Goal: Use online tool/utility: Utilize a website feature to perform a specific function

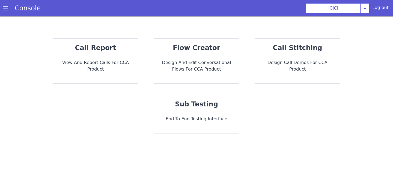
click at [199, 99] on p "sub testing" at bounding box center [196, 104] width 76 height 10
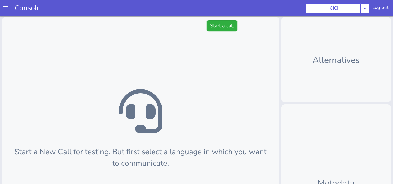
click at [215, 29] on button "Start a call" at bounding box center [222, 25] width 31 height 11
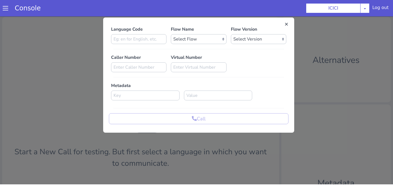
click at [145, 45] on div "Language Code Flow Name Select Flow sachin_testing icici_test_import_1 icici_te…" at bounding box center [199, 75] width 180 height 98
click at [144, 42] on input at bounding box center [138, 39] width 55 height 10
type input "en"
click at [196, 46] on div "Language Code en Flow Name Select Flow sachin_testing icici_test_import_1 icici…" at bounding box center [199, 75] width 180 height 98
click at [196, 44] on div "Language Code en Flow Name Select Flow sachin_testing icici_test_import_1 icici…" at bounding box center [199, 75] width 180 height 98
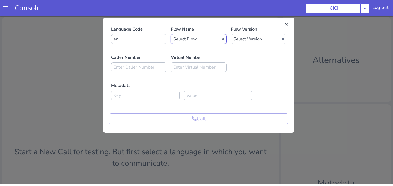
click at [194, 39] on select "Select Flow sachin_testing icici_test_import_1 icici_test icici_dummy infra_tes…" at bounding box center [198, 39] width 55 height 10
click at [171, 34] on select "Select Flow sachin_testing icici_test_import_1 icici_test icici_dummy infra_tes…" at bounding box center [198, 39] width 55 height 10
click at [249, 39] on select "Select Version 0.0.3 0.0.2 0.0.1" at bounding box center [258, 39] width 55 height 10
click at [205, 45] on div "Language Code en Flow Name Select Flow sachin_testing icici_test_import_1 icici…" at bounding box center [199, 75] width 180 height 98
click at [205, 40] on select "Select Flow sachin_testing icici_test_import_1 icici_test icici_dummy infra_tes…" at bounding box center [198, 39] width 55 height 10
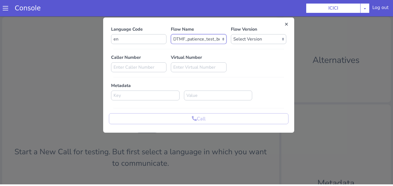
select select "afcdc03d-73ef-4713-8ac1-cb4bebf98548"
click at [171, 34] on select "Select Flow sachin_testing icici_test_import_1 icici_test icici_dummy infra_tes…" at bounding box center [198, 39] width 55 height 10
click at [241, 43] on select "Select Version 0.0.24 0.0.23 0.0.22 0.0.21 0.0.20 0.0.19 0.0.18 0.0.17 0.0.16 0…" at bounding box center [258, 39] width 55 height 10
click at [231, 34] on select "Select Version 0.0.24 0.0.23 0.0.22 0.0.21 0.0.20 0.0.19 0.0.18 0.0.17 0.0.16 0…" at bounding box center [258, 39] width 55 height 10
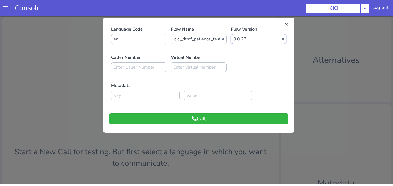
click at [241, 36] on select "Select Version 0.0.24 0.0.23 0.0.22 0.0.21 0.0.20 0.0.19 0.0.18 0.0.17 0.0.16 0…" at bounding box center [258, 39] width 55 height 10
select select "0.0.24"
click at [231, 34] on select "Select Version 0.0.24 0.0.23 0.0.22 0.0.21 0.0.20 0.0.19 0.0.18 0.0.17 0.0.16 0…" at bounding box center [258, 39] width 55 height 10
click at [201, 120] on button "Call" at bounding box center [199, 118] width 180 height 11
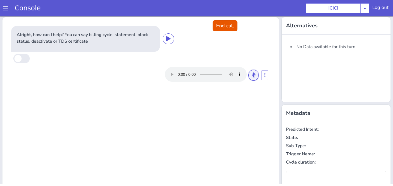
click at [254, 78] on button at bounding box center [253, 75] width 10 height 11
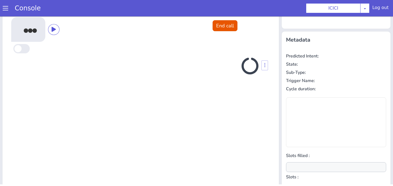
scroll to position [73, 0]
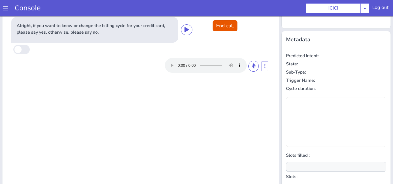
type input "null"
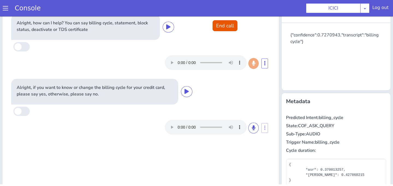
scroll to position [24, 0]
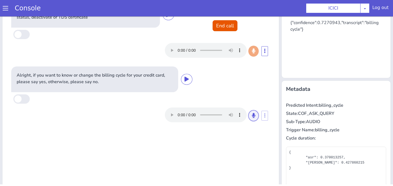
click at [252, 115] on icon at bounding box center [253, 115] width 3 height 5
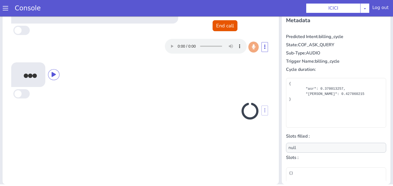
scroll to position [93, 0]
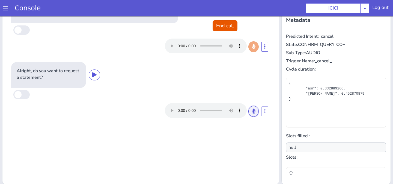
click at [251, 112] on button at bounding box center [253, 111] width 10 height 11
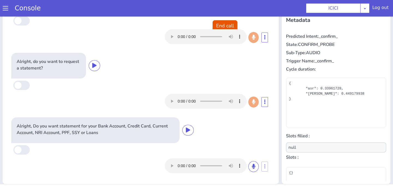
scroll to position [0, 0]
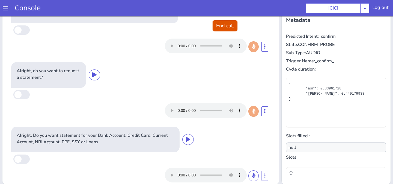
click at [233, 24] on button "End call" at bounding box center [225, 25] width 25 height 11
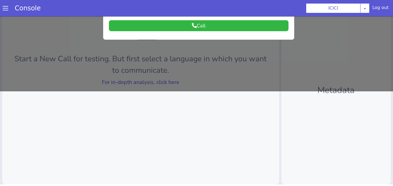
click at [196, 83] on div at bounding box center [196, 6] width 393 height 169
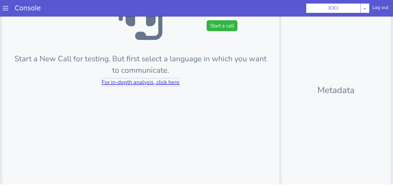
click at [178, 81] on link "For in-depth analysis, click here" at bounding box center [141, 81] width 78 height 7
click at [217, 27] on button "Start a call" at bounding box center [222, 25] width 31 height 11
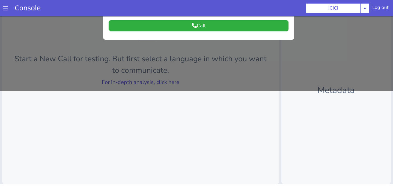
click at [217, 27] on button "Call" at bounding box center [199, 25] width 180 height 11
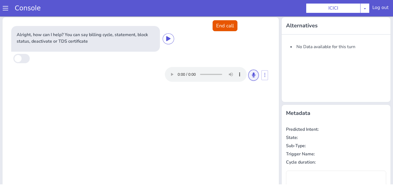
click at [253, 80] on button at bounding box center [253, 75] width 10 height 11
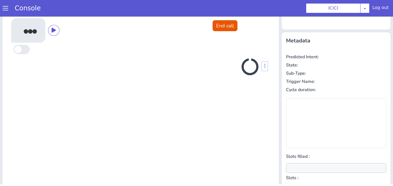
scroll to position [73, 0]
type input "null"
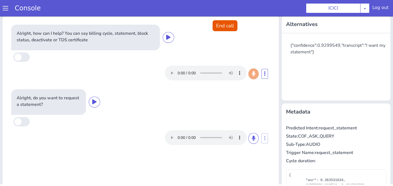
scroll to position [0, 0]
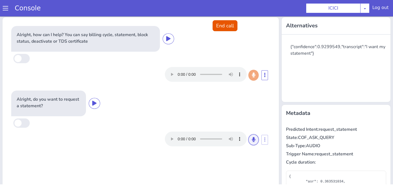
click at [253, 140] on icon at bounding box center [253, 139] width 3 height 5
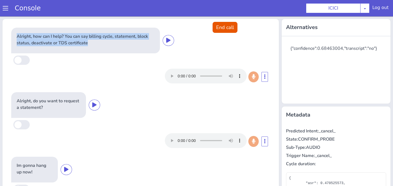
drag, startPoint x: 16, startPoint y: 35, endPoint x: 91, endPoint y: 46, distance: 75.8
click at [91, 46] on div "Alright, how can I help? You can say billing cycle, statement, block status, de…" at bounding box center [85, 41] width 149 height 26
copy p "Alright, how can I help? You can say billing cycle, statement, block status, de…"
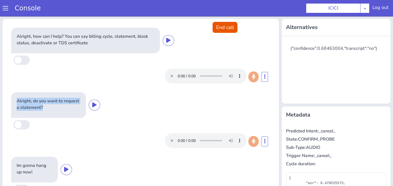
drag, startPoint x: 15, startPoint y: 100, endPoint x: 58, endPoint y: 109, distance: 44.2
click at [58, 109] on div "Alright, do you want to request a statement?" at bounding box center [48, 105] width 75 height 26
copy p "Alright, do you want to request a statement?"
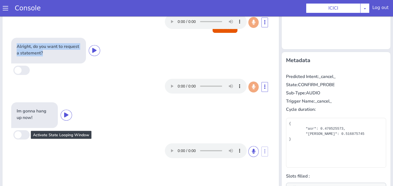
scroll to position [61, 0]
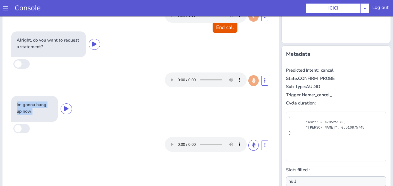
drag, startPoint x: 16, startPoint y: 101, endPoint x: 35, endPoint y: 111, distance: 21.5
click at [35, 111] on div "Im gonna hang up now!" at bounding box center [34, 109] width 47 height 26
copy p "Im gonna hang up now!"
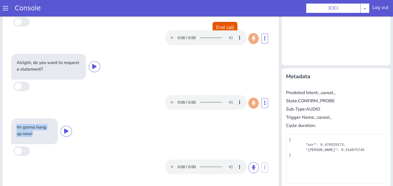
scroll to position [0, 0]
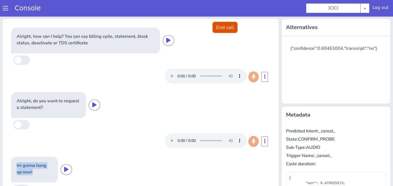
click at [226, 30] on button "End call" at bounding box center [225, 27] width 25 height 11
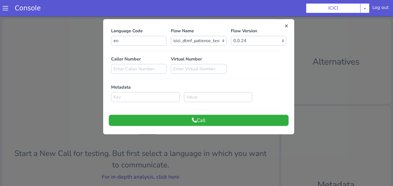
click at [180, 121] on button "Call" at bounding box center [199, 120] width 180 height 11
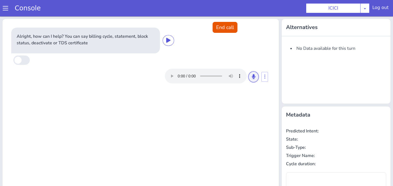
click at [257, 78] on button at bounding box center [253, 76] width 10 height 11
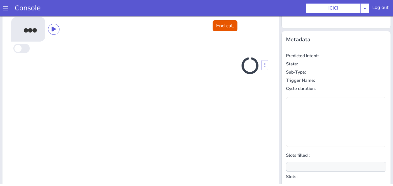
scroll to position [2, 0]
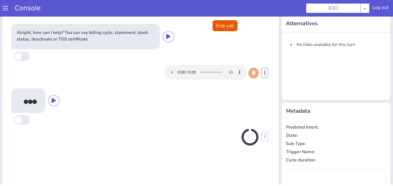
type input "null"
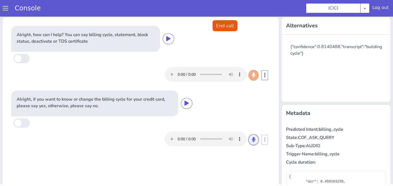
click at [254, 139] on icon at bounding box center [253, 139] width 3 height 5
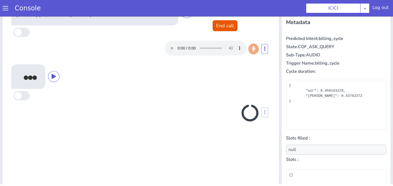
scroll to position [93, 0]
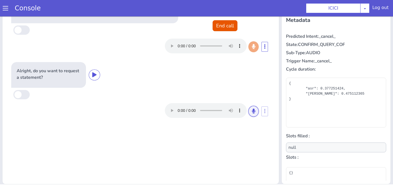
click at [255, 106] on button at bounding box center [253, 111] width 10 height 11
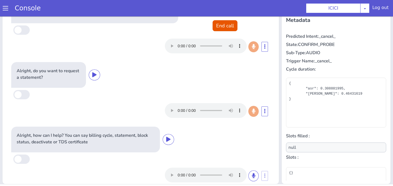
scroll to position [0, 0]
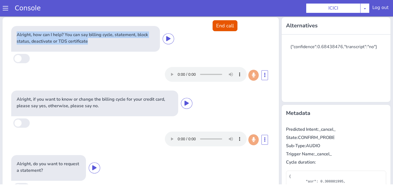
drag, startPoint x: 14, startPoint y: 33, endPoint x: 123, endPoint y: 44, distance: 109.1
click at [123, 44] on div "Alright, how can I help? You can say billing cycle, statement, block status, de…" at bounding box center [85, 39] width 149 height 26
copy p "Alright, how can I help? You can say billing cycle, statement, block status, de…"
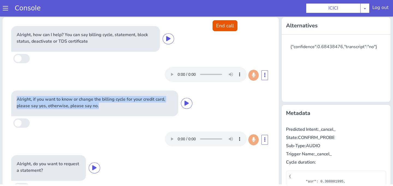
drag, startPoint x: 17, startPoint y: 96, endPoint x: 115, endPoint y: 112, distance: 99.3
click at [115, 112] on div "Alright, if you want to know or change the billing cycle for your credit card, …" at bounding box center [94, 103] width 167 height 26
copy p "Alright, if you want to know or change the billing cycle for your credit card, …"
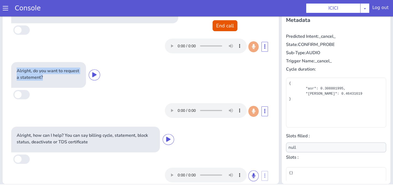
drag, startPoint x: 16, startPoint y: 68, endPoint x: 55, endPoint y: 80, distance: 41.0
click at [55, 80] on div "Alright, do you want to request a statement?" at bounding box center [48, 75] width 75 height 26
copy p "Alright, do you want to request a statement?"
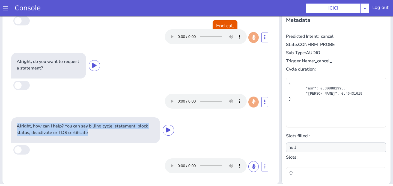
drag, startPoint x: 15, startPoint y: 126, endPoint x: 115, endPoint y: 134, distance: 99.9
click at [115, 134] on div "Alright, how can I help? You can say billing cycle, statement, block status, de…" at bounding box center [85, 130] width 149 height 26
copy p "Alright, how can I help? You can say billing cycle, statement, block status, de…"
click at [252, 163] on button at bounding box center [253, 166] width 10 height 11
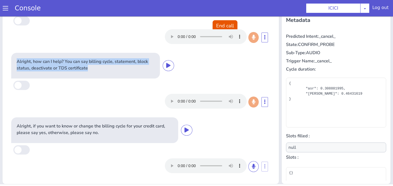
scroll to position [74, 0]
click at [256, 165] on button at bounding box center [253, 166] width 10 height 11
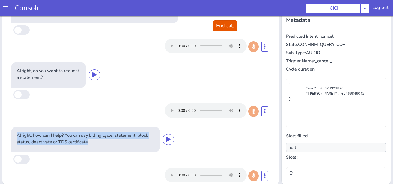
scroll to position [138, 0]
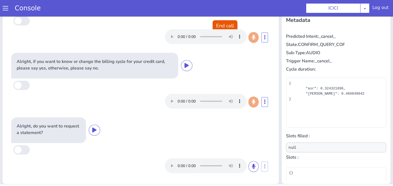
click at [259, 167] on div at bounding box center [216, 165] width 103 height 15
click at [257, 167] on button at bounding box center [253, 166] width 10 height 11
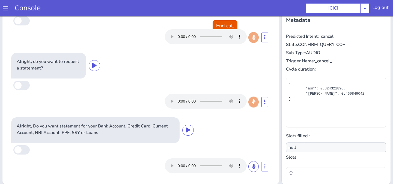
scroll to position [202, 0]
drag, startPoint x: 156, startPoint y: 147, endPoint x: 78, endPoint y: 142, distance: 77.9
click at [80, 143] on div "Alright, Do you want statement for your Bank Account, Credit Card, Current Acco…" at bounding box center [140, 146] width 263 height 62
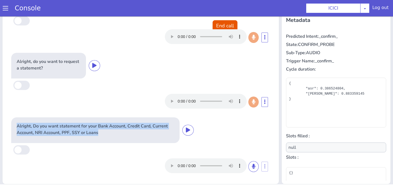
drag, startPoint x: 16, startPoint y: 123, endPoint x: 118, endPoint y: 141, distance: 104.5
click at [118, 141] on div "Alright, Do you want statement for your Bank Account, Credit Card, Current Acco…" at bounding box center [95, 130] width 168 height 26
copy p "Alright, Do you want statement for your Bank Account, Credit Card, Current Acco…"
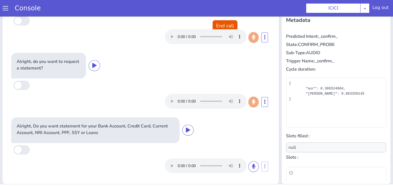
click at [138, 95] on div at bounding box center [140, 100] width 259 height 19
drag, startPoint x: 17, startPoint y: 60, endPoint x: 53, endPoint y: 63, distance: 36.4
click at [53, 63] on p "Alright, do you want to request a statement?" at bounding box center [49, 64] width 64 height 13
drag, startPoint x: 53, startPoint y: 66, endPoint x: 5, endPoint y: 60, distance: 48.1
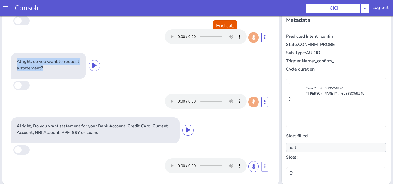
copy p "Alright, do you want to request a statement?"
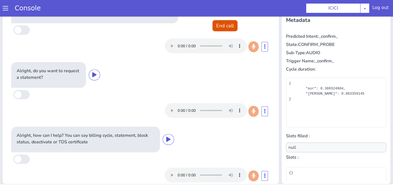
click at [228, 24] on button "End call" at bounding box center [225, 25] width 25 height 11
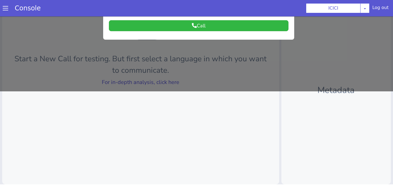
click at [185, 75] on div at bounding box center [196, 6] width 393 height 169
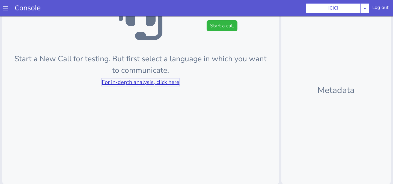
click at [170, 83] on link "For in-depth analysis, click here" at bounding box center [141, 81] width 78 height 7
click at [226, 22] on button "Start a call" at bounding box center [222, 25] width 31 height 11
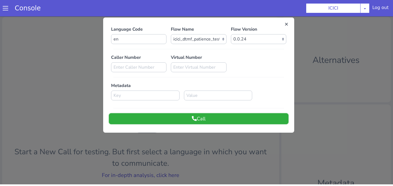
click at [208, 116] on button "Call" at bounding box center [199, 118] width 180 height 11
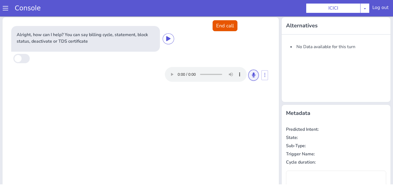
click at [254, 78] on button at bounding box center [253, 75] width 10 height 11
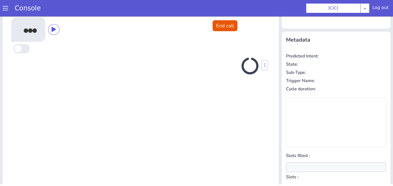
scroll to position [73, 0]
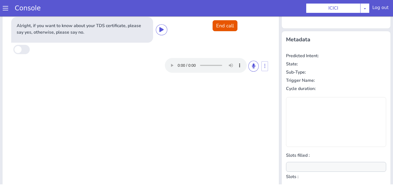
type input "null"
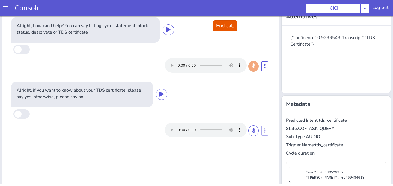
scroll to position [8, 0]
click at [251, 131] on button at bounding box center [253, 131] width 10 height 11
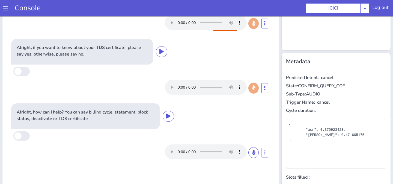
scroll to position [0, 0]
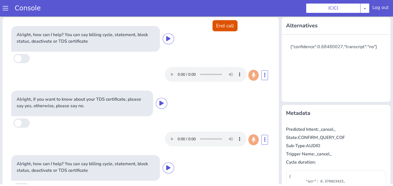
click at [218, 30] on button "End call" at bounding box center [225, 25] width 25 height 11
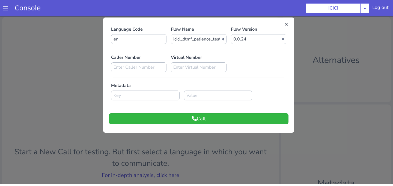
click at [172, 151] on div at bounding box center [196, 99] width 393 height 169
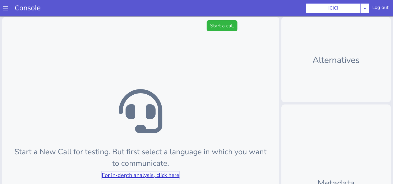
click at [161, 177] on link "For in-depth analysis, click here" at bounding box center [141, 174] width 78 height 7
click at [231, 26] on button "Start a call" at bounding box center [222, 25] width 31 height 11
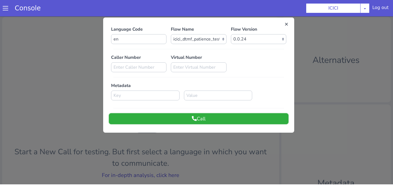
click at [195, 121] on button "Call" at bounding box center [199, 118] width 180 height 11
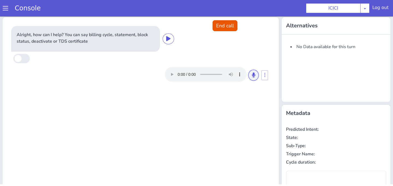
click at [252, 75] on icon at bounding box center [253, 74] width 3 height 5
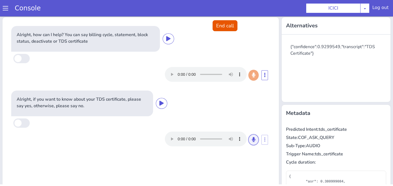
click at [254, 142] on button at bounding box center [253, 139] width 10 height 11
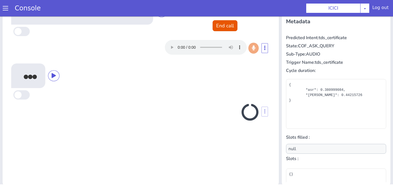
scroll to position [93, 0]
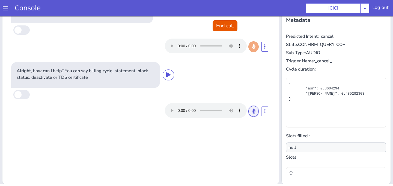
click at [252, 113] on icon at bounding box center [253, 110] width 3 height 5
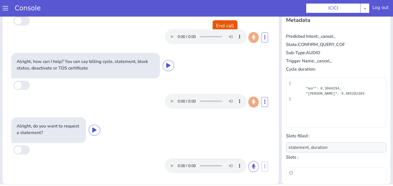
scroll to position [9, 0]
click at [254, 168] on icon at bounding box center [253, 165] width 3 height 5
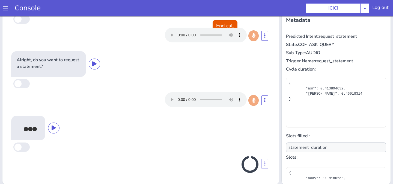
scroll to position [74, 0]
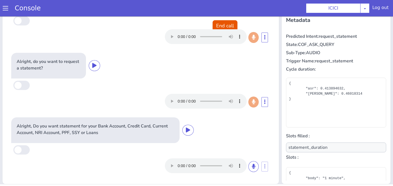
type input "null"
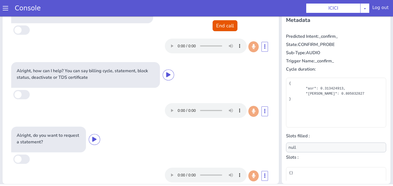
scroll to position [0, 0]
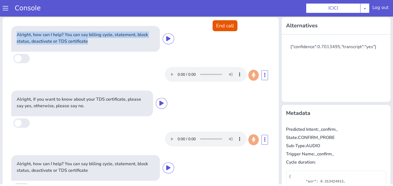
drag, startPoint x: 17, startPoint y: 34, endPoint x: 120, endPoint y: 38, distance: 103.0
click at [120, 38] on p "Alright, how can I help? You can say billing cycle, statement, block status, de…" at bounding box center [86, 37] width 138 height 13
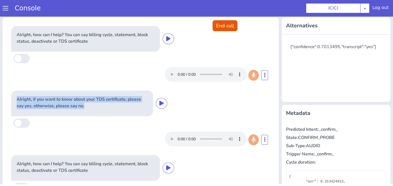
drag, startPoint x: 16, startPoint y: 99, endPoint x: 118, endPoint y: 108, distance: 101.9
click at [118, 108] on div "Alright, if you want to know about your TDS certificate, please say yes, otherw…" at bounding box center [82, 103] width 142 height 26
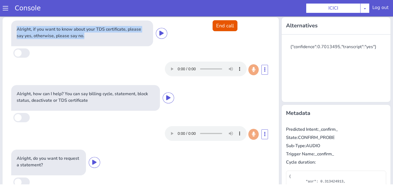
scroll to position [74, 0]
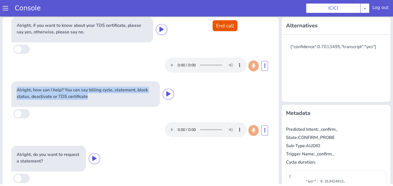
drag, startPoint x: 17, startPoint y: 90, endPoint x: 107, endPoint y: 98, distance: 90.4
click at [107, 98] on p "Alright, how can I help? You can say billing cycle, statement, block status, de…" at bounding box center [86, 93] width 138 height 13
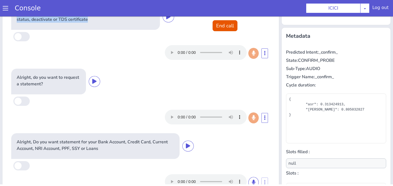
scroll to position [79, 0]
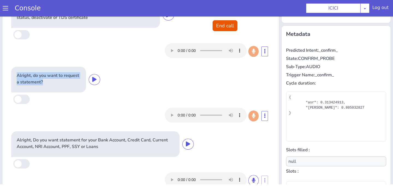
drag, startPoint x: 13, startPoint y: 72, endPoint x: 78, endPoint y: 85, distance: 66.2
click at [78, 85] on div "Alright, do you want to request a statement?" at bounding box center [48, 80] width 75 height 26
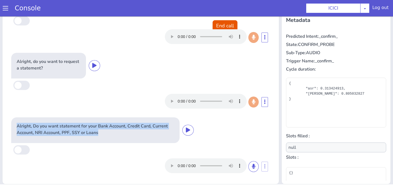
drag, startPoint x: 16, startPoint y: 124, endPoint x: 107, endPoint y: 136, distance: 91.9
click at [107, 136] on div "Alright, Do you want statement for your Bank Account, Credit Card, Current Acco…" at bounding box center [95, 130] width 168 height 26
click at [220, 26] on button "End call" at bounding box center [225, 25] width 25 height 11
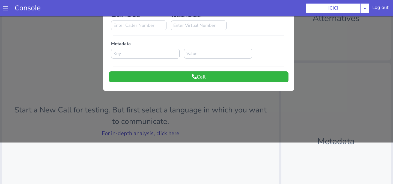
scroll to position [0, 0]
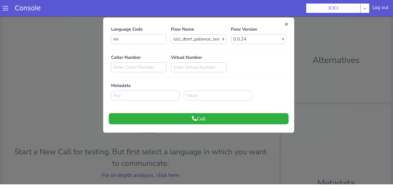
click at [180, 118] on button "Call" at bounding box center [199, 118] width 180 height 11
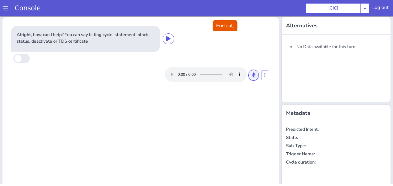
click at [255, 75] on button at bounding box center [253, 75] width 10 height 11
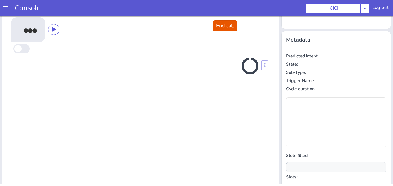
scroll to position [73, 0]
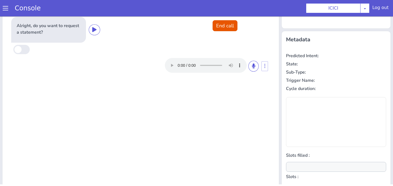
type input "null"
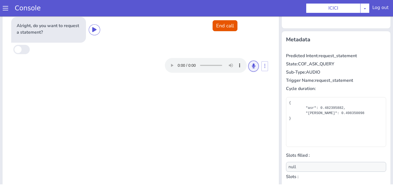
click at [254, 64] on icon at bounding box center [253, 65] width 3 height 5
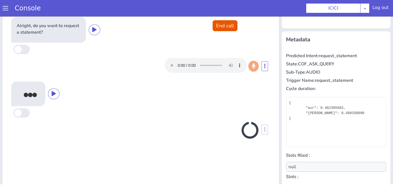
scroll to position [93, 0]
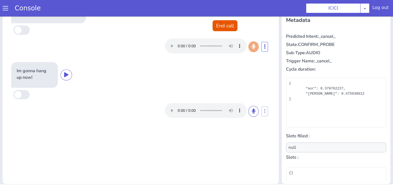
click at [214, 34] on div "Alright, do you want to request a statement?" at bounding box center [140, 26] width 263 height 62
click at [215, 30] on button "End call" at bounding box center [225, 25] width 25 height 11
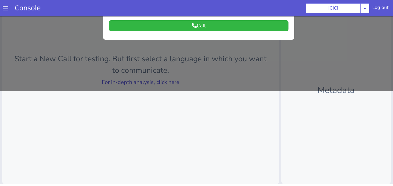
click at [184, 90] on div at bounding box center [196, 6] width 393 height 169
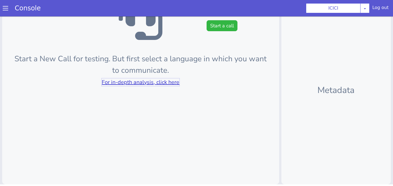
click at [166, 80] on link "For in-depth analysis, click here" at bounding box center [141, 81] width 78 height 7
click at [224, 36] on div at bounding box center [141, 18] width 260 height 44
click at [222, 29] on button "Start a call" at bounding box center [222, 25] width 31 height 11
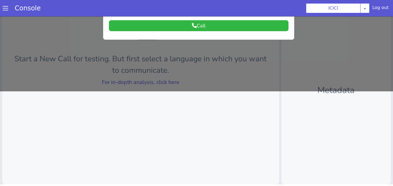
scroll to position [0, 0]
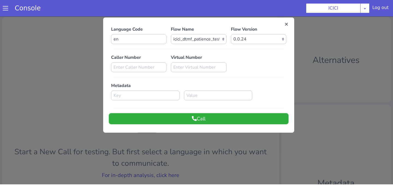
click at [201, 118] on button "Call" at bounding box center [199, 118] width 180 height 11
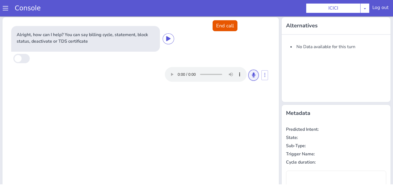
click at [252, 71] on button at bounding box center [253, 75] width 10 height 11
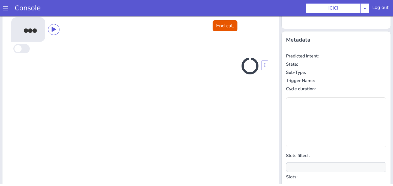
scroll to position [73, 0]
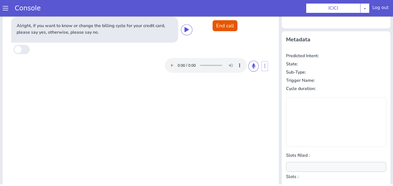
type input "null"
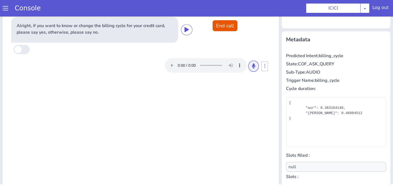
click at [252, 68] on button at bounding box center [253, 66] width 10 height 11
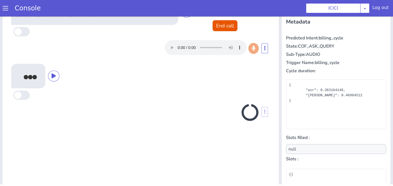
scroll to position [93, 0]
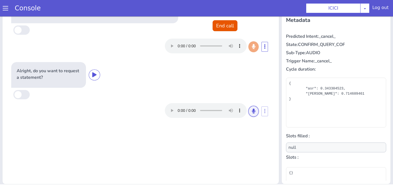
click at [253, 112] on icon at bounding box center [253, 110] width 3 height 5
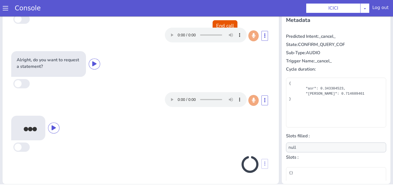
scroll to position [9, 0]
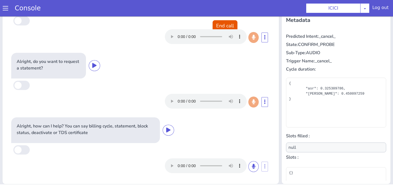
click at [253, 172] on div at bounding box center [212, 165] width 94 height 15
click at [253, 168] on icon at bounding box center [253, 165] width 3 height 5
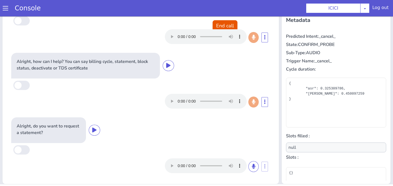
scroll to position [74, 0]
click at [252, 167] on icon at bounding box center [253, 165] width 3 height 5
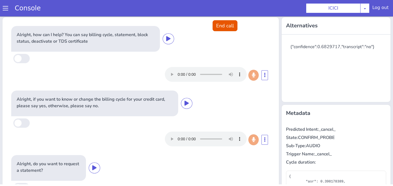
scroll to position [0, 0]
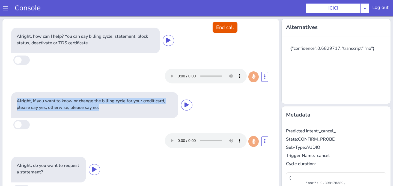
drag, startPoint x: 16, startPoint y: 101, endPoint x: 134, endPoint y: 109, distance: 118.7
click at [134, 109] on div "Alright, if you want to know or change the billing cycle for your credit card, …" at bounding box center [94, 105] width 167 height 26
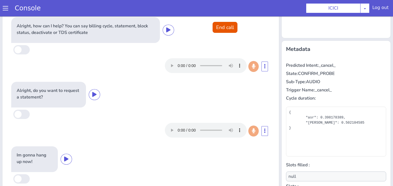
scroll to position [93, 0]
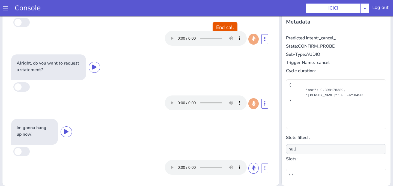
drag, startPoint x: 17, startPoint y: 127, endPoint x: 40, endPoint y: 136, distance: 24.7
click at [40, 136] on p "Im gonna hang up now!" at bounding box center [35, 130] width 36 height 13
drag, startPoint x: 40, startPoint y: 136, endPoint x: 7, endPoint y: 124, distance: 35.0
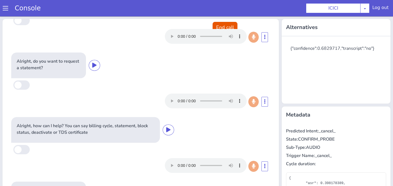
scroll to position [106, 0]
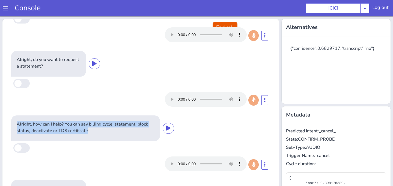
drag, startPoint x: 18, startPoint y: 123, endPoint x: 104, endPoint y: 137, distance: 87.1
click at [104, 137] on div "Alright, how can I help? You can say billing cycle, statement, block status, de…" at bounding box center [85, 128] width 149 height 26
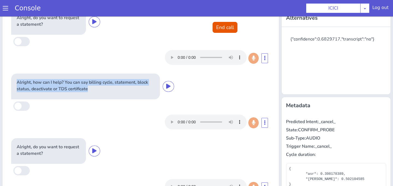
scroll to position [25, 0]
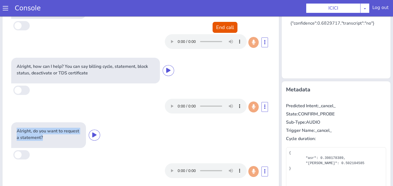
drag, startPoint x: 17, startPoint y: 128, endPoint x: 59, endPoint y: 136, distance: 43.4
click at [59, 136] on p "Alright, do you want to request a statement?" at bounding box center [49, 133] width 64 height 13
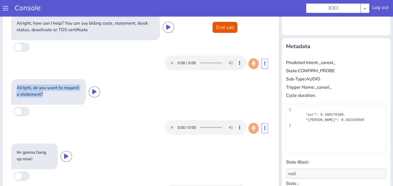
scroll to position [93, 0]
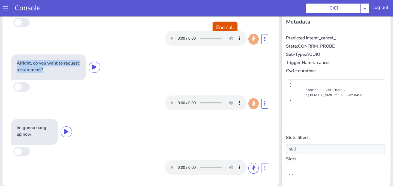
click at [224, 29] on button "End call" at bounding box center [225, 27] width 25 height 11
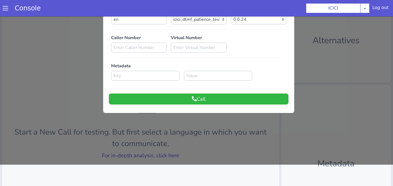
scroll to position [0, 0]
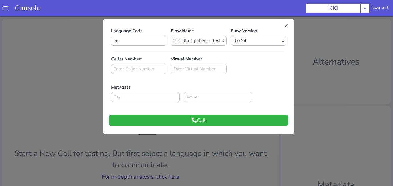
click at [187, 126] on div "Language Code en Flow Name Select Flow sachin_testing icici_test_import_1 icici…" at bounding box center [198, 76] width 191 height 109
click at [187, 120] on button "Call" at bounding box center [199, 120] width 180 height 11
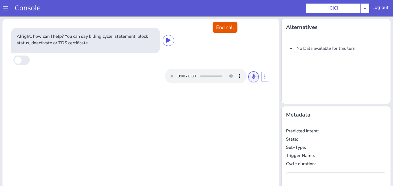
click at [255, 75] on icon at bounding box center [253, 76] width 3 height 5
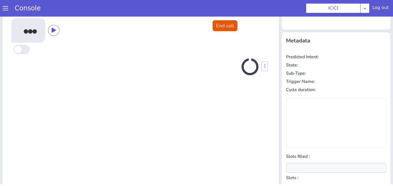
scroll to position [73, 0]
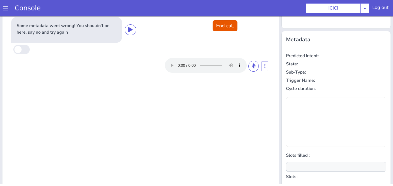
type input "null"
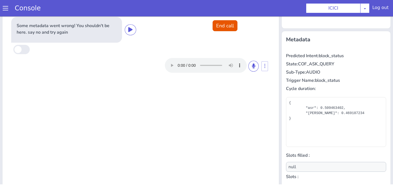
scroll to position [0, 0]
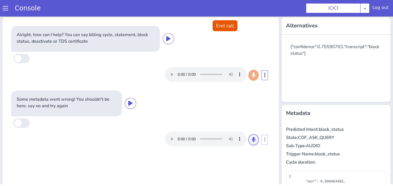
click at [254, 140] on icon at bounding box center [253, 139] width 3 height 5
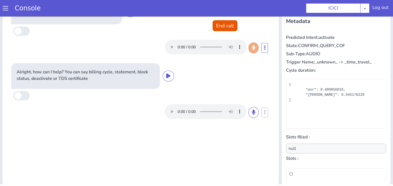
scroll to position [93, 0]
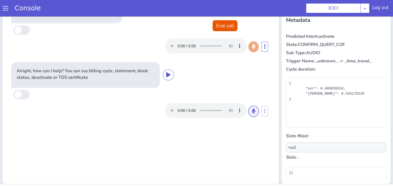
click at [253, 110] on icon at bounding box center [253, 110] width 3 height 5
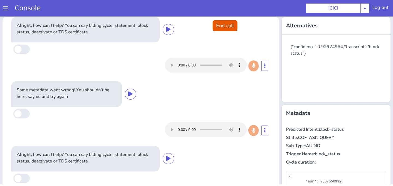
scroll to position [0, 0]
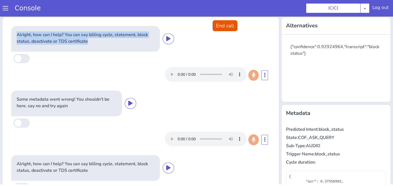
drag, startPoint x: 16, startPoint y: 32, endPoint x: 100, endPoint y: 47, distance: 85.7
click at [100, 47] on div "Alright, how can I help? You can say billing cycle, statement, block status, de…" at bounding box center [85, 39] width 149 height 26
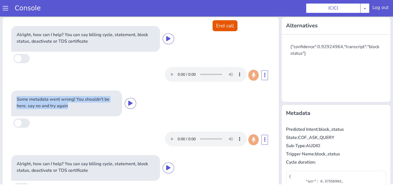
drag, startPoint x: 13, startPoint y: 98, endPoint x: 86, endPoint y: 103, distance: 72.5
click at [86, 103] on div "Some metadata went wrong! You shouldn't be here. say no and try again" at bounding box center [66, 103] width 111 height 26
click at [220, 28] on button "End call" at bounding box center [225, 25] width 25 height 11
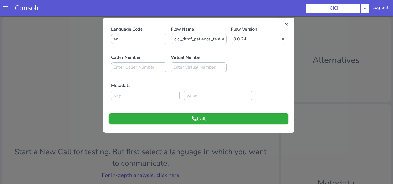
click at [190, 117] on button "Call" at bounding box center [199, 118] width 180 height 11
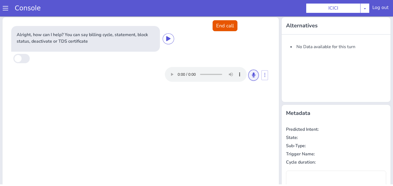
click at [250, 75] on button at bounding box center [253, 75] width 10 height 11
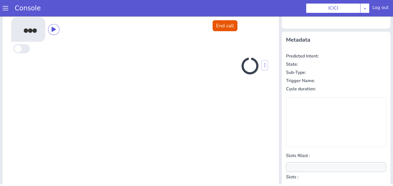
scroll to position [73, 0]
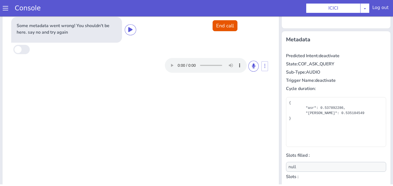
type input "null"
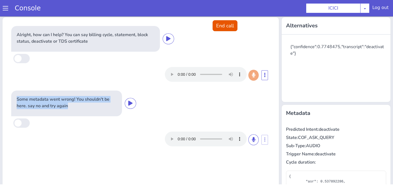
drag, startPoint x: 15, startPoint y: 97, endPoint x: 108, endPoint y: 121, distance: 96.1
click at [108, 121] on div "Some metadata went wrong! You shouldn't be here. say no and try again" at bounding box center [140, 119] width 263 height 62
click at [224, 24] on button "End call" at bounding box center [225, 25] width 25 height 11
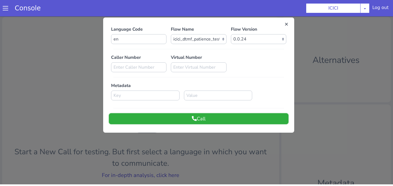
click at [189, 118] on button "Call" at bounding box center [199, 118] width 180 height 11
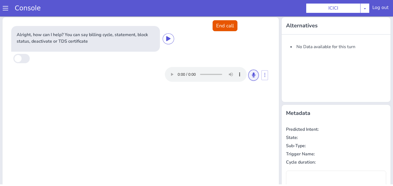
click at [252, 76] on icon at bounding box center [253, 74] width 3 height 5
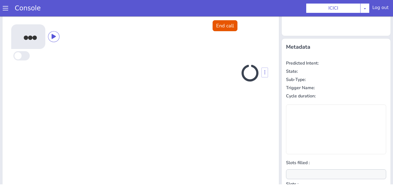
scroll to position [73, 0]
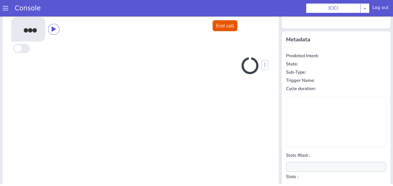
type input "null"
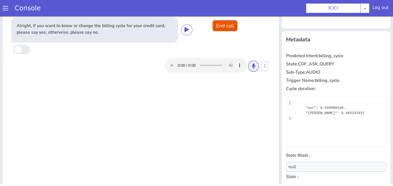
click at [252, 68] on icon at bounding box center [253, 65] width 3 height 5
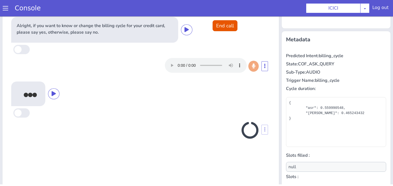
scroll to position [93, 0]
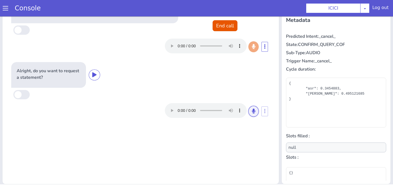
click at [253, 111] on icon at bounding box center [253, 110] width 3 height 5
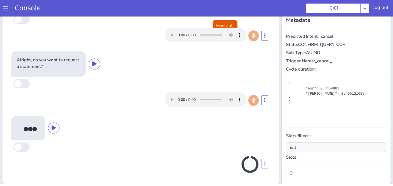
scroll to position [9, 0]
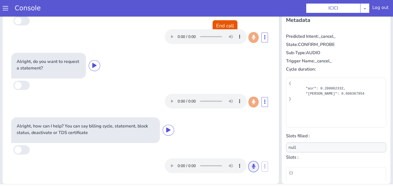
click at [254, 168] on button at bounding box center [253, 166] width 10 height 11
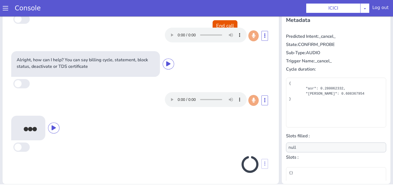
scroll to position [74, 0]
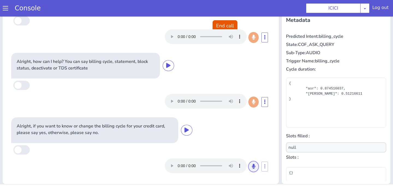
click at [255, 169] on button at bounding box center [253, 166] width 10 height 11
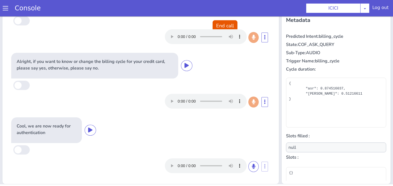
scroll to position [138, 0]
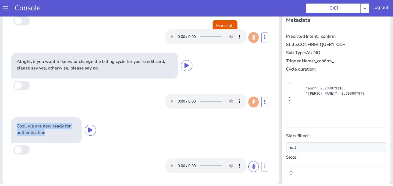
drag, startPoint x: 15, startPoint y: 123, endPoint x: 77, endPoint y: 136, distance: 62.8
click at [77, 136] on div "Cool, we are now ready for authentication" at bounding box center [46, 130] width 71 height 26
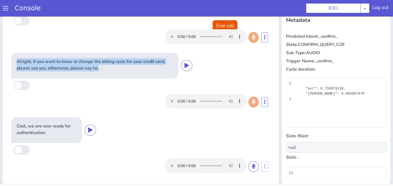
drag, startPoint x: 17, startPoint y: 60, endPoint x: 100, endPoint y: 76, distance: 84.8
click at [100, 76] on div "Alright, if you want to know or change the billing cycle for your credit card, …" at bounding box center [94, 66] width 167 height 26
click at [227, 27] on button "End call" at bounding box center [225, 25] width 25 height 11
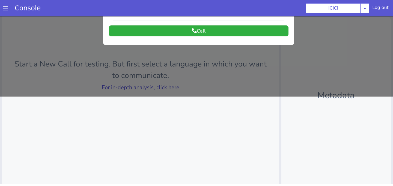
scroll to position [0, 0]
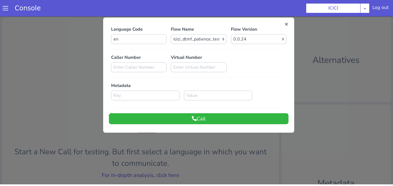
click at [205, 151] on div at bounding box center [196, 99] width 393 height 169
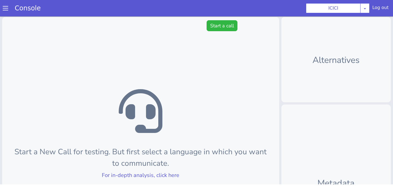
click at [227, 34] on div "Start a New Call for testing. But first select a language in which you want to …" at bounding box center [140, 147] width 277 height 260
click at [226, 23] on button "Start a call" at bounding box center [222, 25] width 31 height 11
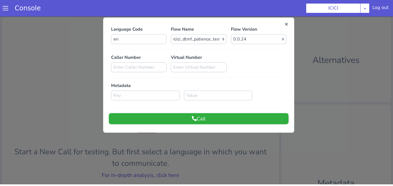
click at [191, 121] on button "Call" at bounding box center [199, 118] width 180 height 11
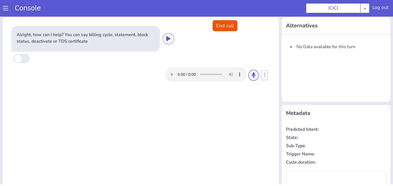
click at [253, 73] on icon at bounding box center [253, 74] width 3 height 5
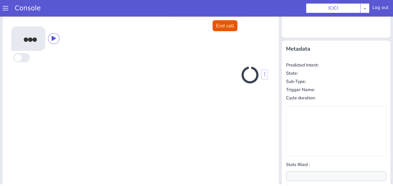
scroll to position [73, 0]
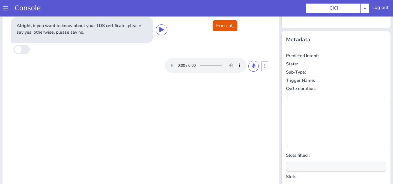
type input "null"
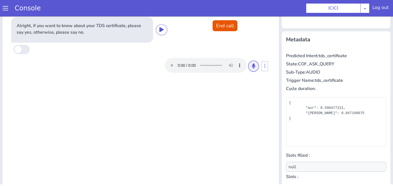
click at [254, 68] on icon at bounding box center [253, 65] width 3 height 5
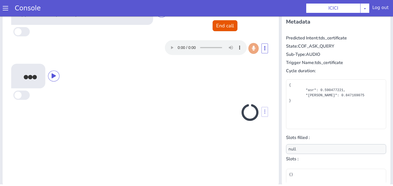
scroll to position [93, 0]
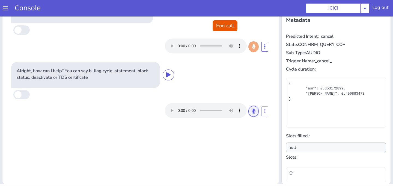
click at [251, 110] on button at bounding box center [253, 111] width 10 height 11
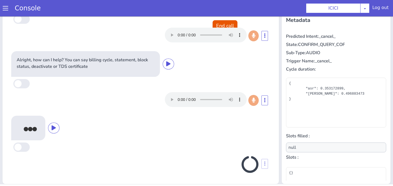
scroll to position [9, 0]
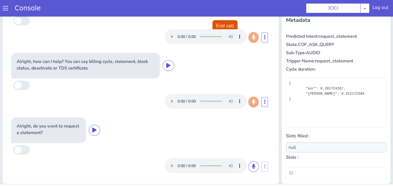
click at [234, 23] on button "End call" at bounding box center [225, 25] width 25 height 11
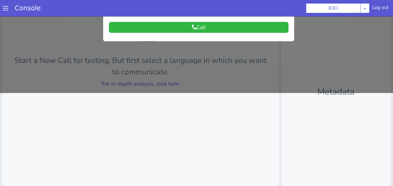
scroll to position [0, 0]
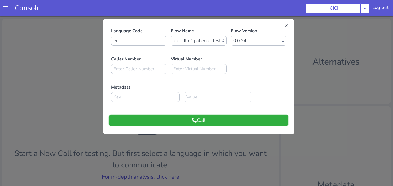
click at [195, 121] on icon at bounding box center [194, 119] width 5 height 5
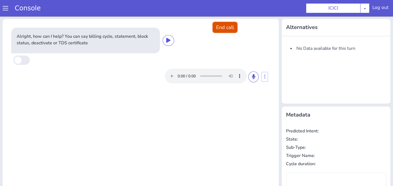
click at [223, 28] on button "End call" at bounding box center [225, 27] width 25 height 11
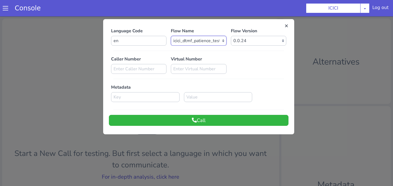
click at [210, 44] on select "Select Flow sachin_testing icici_test_import_1 icici_test icici_dummy infra_tes…" at bounding box center [198, 41] width 55 height 10
select select "b03a4faf-32c3-4c7e-b817-7f3662e43ade"
click at [171, 36] on select "Select Flow sachin_testing icici_test_import_1 icici_test icici_dummy infra_tes…" at bounding box center [198, 41] width 55 height 10
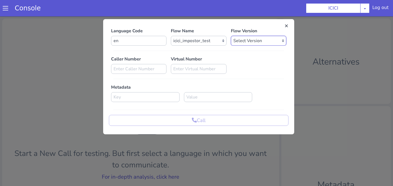
click at [236, 43] on select "Select Version 0.0.53 0.0.52 0.0.51 0.0.50 0.0.49 0.0.48 0.0.47 0.0.46 0.0.45 0…" at bounding box center [258, 41] width 55 height 10
select select "0.0.53"
click at [231, 36] on select "Select Version 0.0.53 0.0.52 0.0.51 0.0.50 0.0.49 0.0.48 0.0.47 0.0.46 0.0.45 0…" at bounding box center [258, 41] width 55 height 10
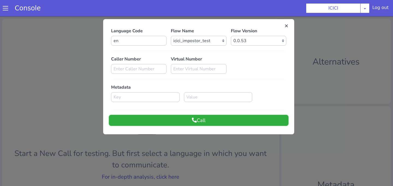
click at [205, 119] on button "Call" at bounding box center [199, 120] width 180 height 11
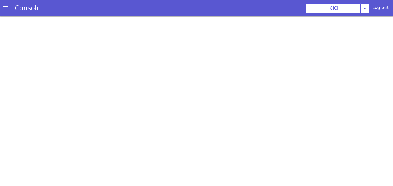
scroll to position [2, 0]
